Goal: Register for event/course

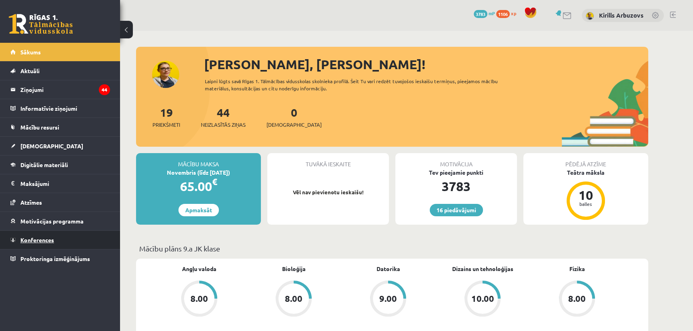
click at [58, 240] on link "Konferences" at bounding box center [60, 240] width 100 height 18
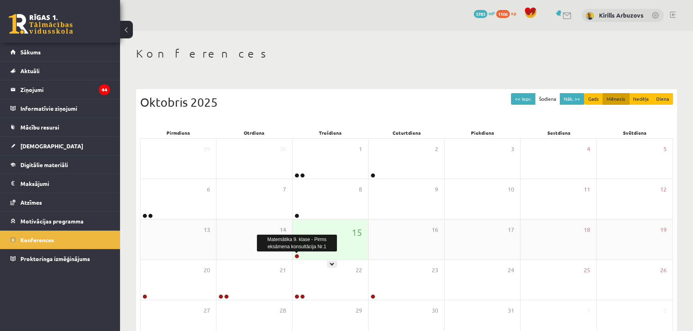
click at [296, 256] on link at bounding box center [297, 256] width 5 height 5
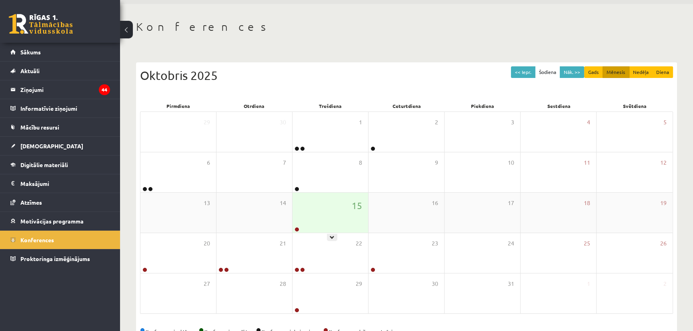
scroll to position [51, 0]
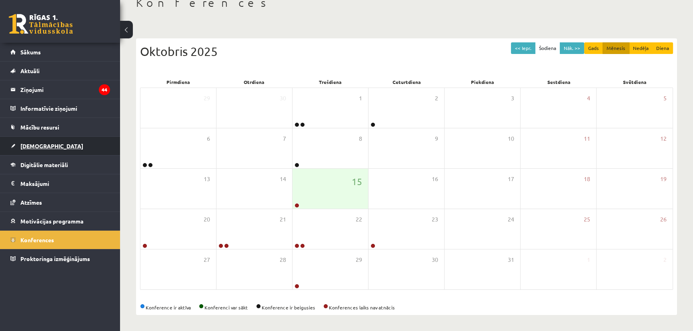
click at [32, 146] on span "[DEMOGRAPHIC_DATA]" at bounding box center [51, 145] width 63 height 7
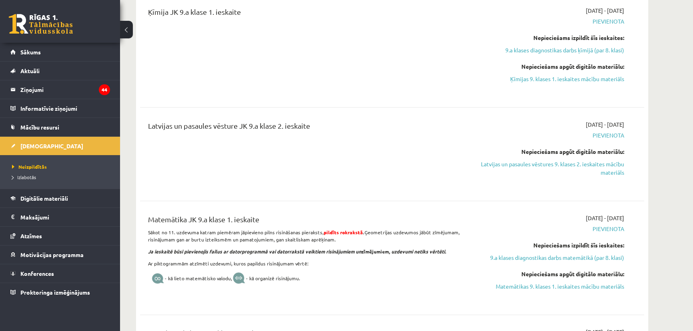
scroll to position [378, 0]
drag, startPoint x: 229, startPoint y: 115, endPoint x: 296, endPoint y: 132, distance: 69.1
click at [250, 115] on div "9.a klases diagnostikas darbs ķīmijā (par 8. klasi) 2025-10-16 - 2025-10-31 Pie…" at bounding box center [392, 134] width 504 height 600
click at [282, 122] on div "Latvijas un pasaules vēsture JK 9.a klase 2. ieskaite" at bounding box center [304, 128] width 313 height 15
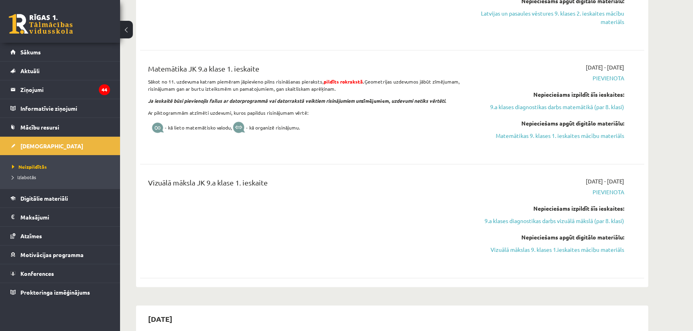
scroll to position [596, 0]
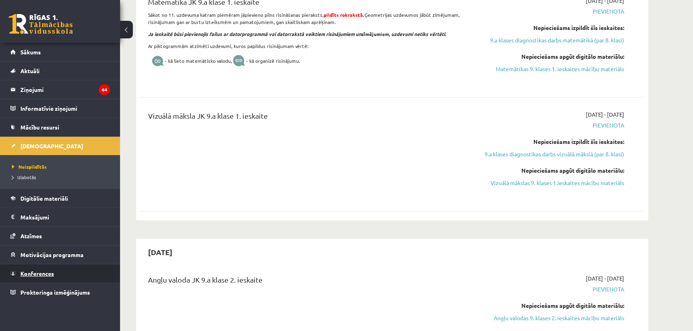
click at [36, 274] on span "Konferences" at bounding box center [37, 273] width 34 height 7
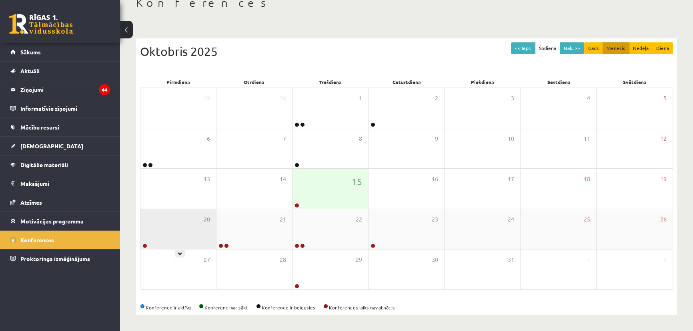
scroll to position [51, 0]
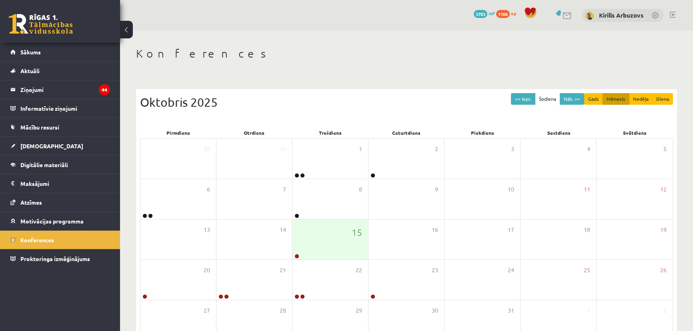
scroll to position [51, 0]
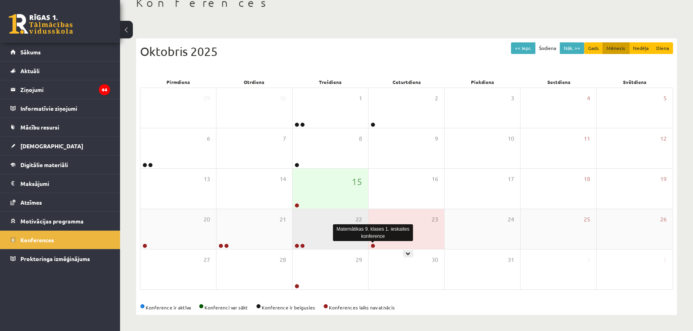
click at [364, 209] on div "22" at bounding box center [331, 229] width 76 height 40
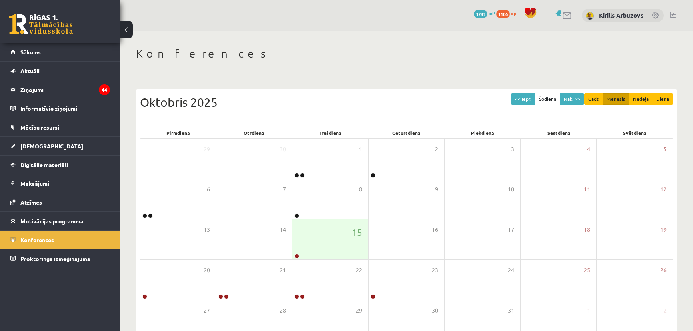
scroll to position [51, 0]
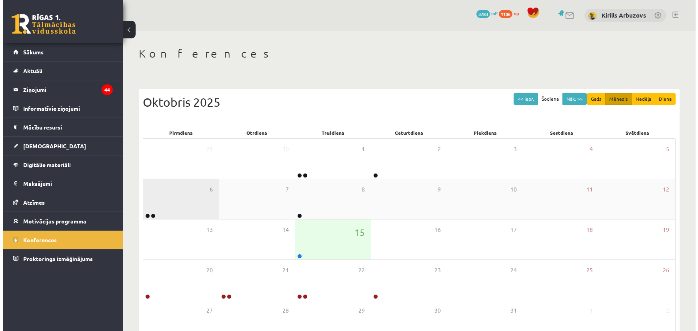
scroll to position [51, 0]
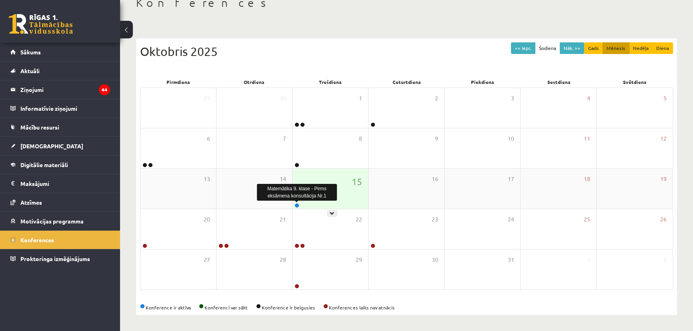
click at [296, 206] on link at bounding box center [297, 205] width 5 height 5
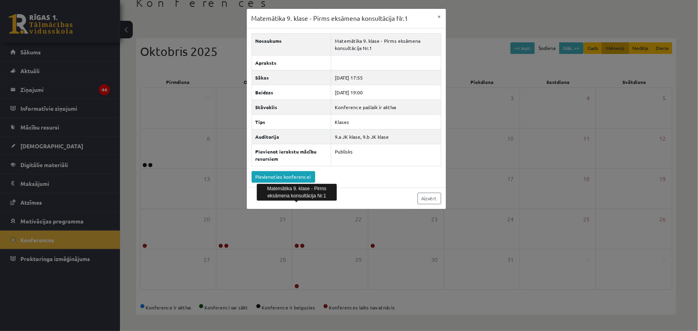
click at [286, 168] on div "Nosaukums Matemātika 9. klase - Pirms eksāmena konsultācija Nr.1 Apraksts Sākas…" at bounding box center [346, 107] width 199 height 159
click at [288, 175] on link "Pievienoties konferencei" at bounding box center [284, 177] width 64 height 12
